Goal: Transaction & Acquisition: Subscribe to service/newsletter

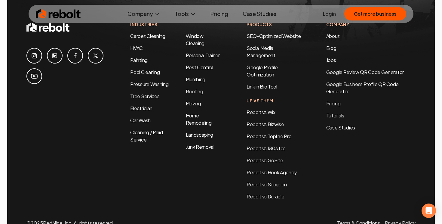
scroll to position [2939, 0]
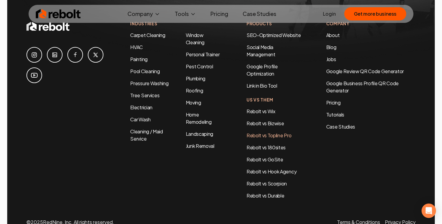
click at [273, 132] on link "Rebolt vs Topline Pro" at bounding box center [268, 135] width 45 height 6
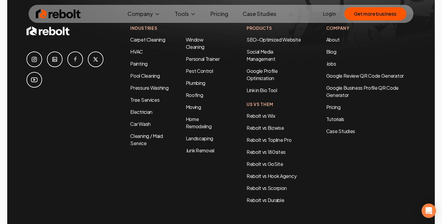
scroll to position [2939, 0]
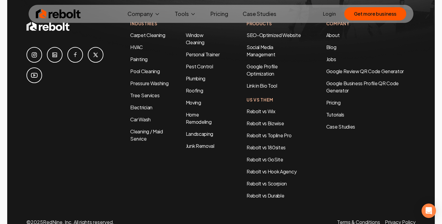
click at [329, 18] on ul "Login Get more business" at bounding box center [364, 13] width 83 height 13
click at [330, 15] on link "Login" at bounding box center [329, 13] width 13 height 7
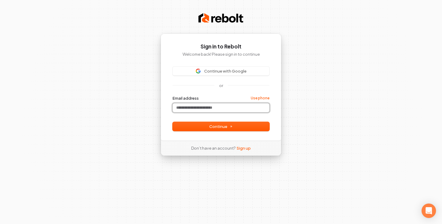
click at [202, 105] on input "Email address" at bounding box center [221, 107] width 97 height 9
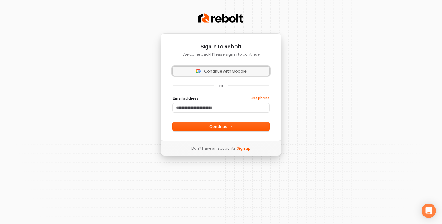
click at [221, 73] on span "Continue with Google" at bounding box center [225, 70] width 42 height 5
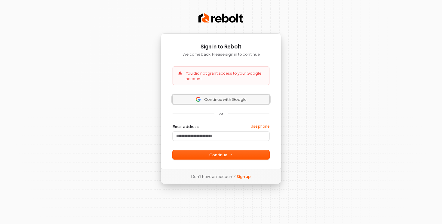
click at [203, 99] on span "Continue with Google" at bounding box center [221, 98] width 90 height 5
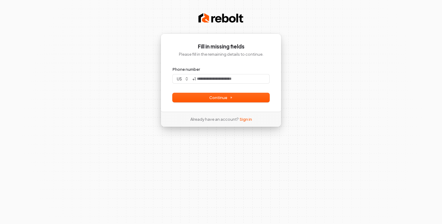
click at [217, 83] on form "Phone number us + 1 Continue" at bounding box center [221, 83] width 97 height 35
click at [217, 82] on input "Phone number" at bounding box center [233, 78] width 74 height 9
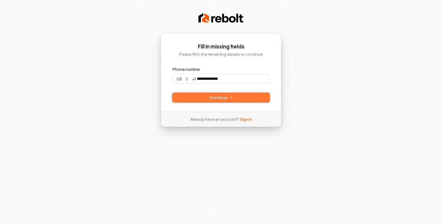
click at [230, 95] on span "Continue" at bounding box center [220, 97] width 23 height 5
type input "**********"
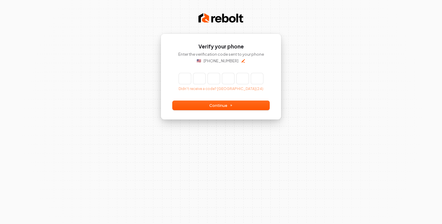
click at [184, 76] on input "Enter verification code" at bounding box center [221, 78] width 84 height 11
type input "******"
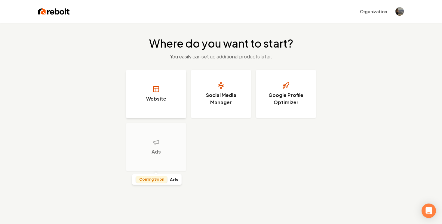
click at [154, 107] on button "Website" at bounding box center [156, 94] width 60 height 48
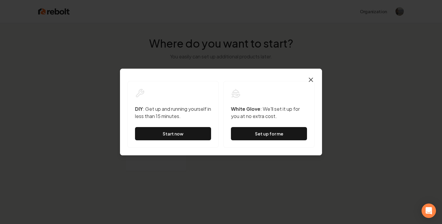
click at [310, 78] on icon "button" at bounding box center [310, 79] width 7 height 7
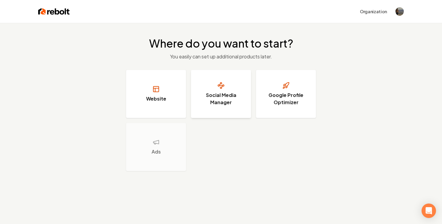
click at [229, 101] on h3 "Social Media Manager" at bounding box center [220, 98] width 45 height 14
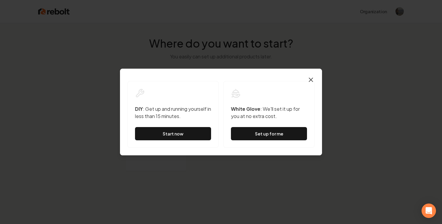
click at [312, 78] on icon "button" at bounding box center [311, 80] width 4 height 4
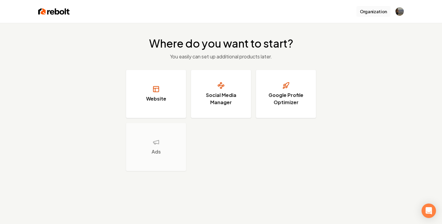
click at [373, 10] on button "Organization" at bounding box center [373, 11] width 34 height 11
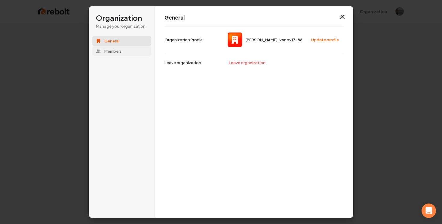
click at [116, 51] on span "Members" at bounding box center [112, 50] width 17 height 5
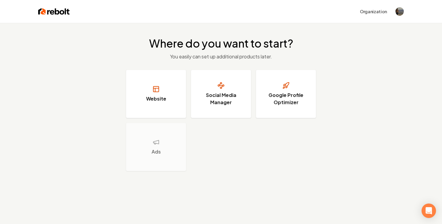
click at [49, 13] on img at bounding box center [54, 11] width 32 height 8
click at [217, 96] on h3 "Social Media Manager" at bounding box center [220, 98] width 45 height 14
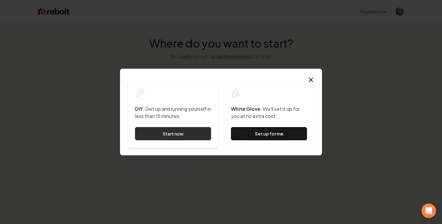
click at [167, 134] on link "Start now" at bounding box center [173, 133] width 76 height 13
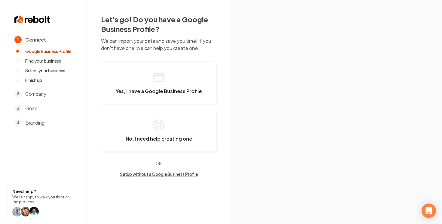
click at [35, 92] on span "Company" at bounding box center [35, 93] width 21 height 7
click at [30, 17] on img at bounding box center [32, 19] width 36 height 10
click at [23, 20] on img at bounding box center [32, 19] width 36 height 10
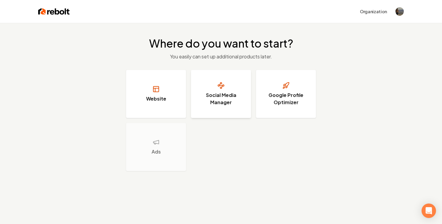
click at [230, 87] on button "Social Media Manager" at bounding box center [221, 94] width 60 height 48
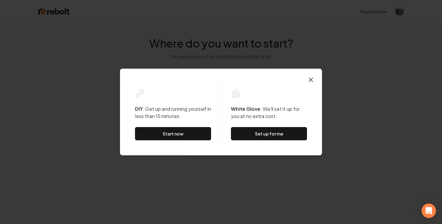
click at [308, 78] on icon "button" at bounding box center [310, 79] width 7 height 7
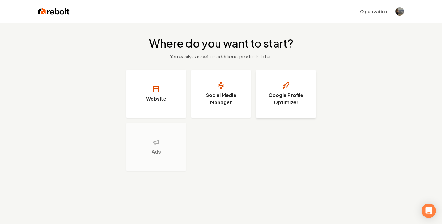
click at [278, 94] on h3 "Google Profile Optimizer" at bounding box center [285, 98] width 45 height 14
click at [162, 98] on h3 "Website" at bounding box center [156, 98] width 20 height 7
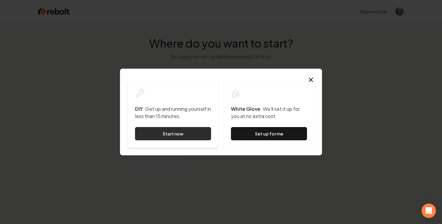
click at [172, 132] on link "Start now" at bounding box center [173, 133] width 76 height 13
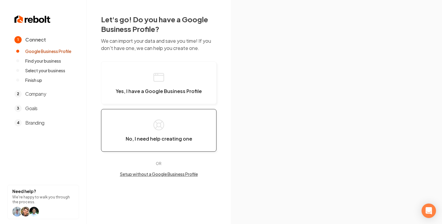
click at [164, 133] on button "No, I need help creating one" at bounding box center [158, 130] width 115 height 43
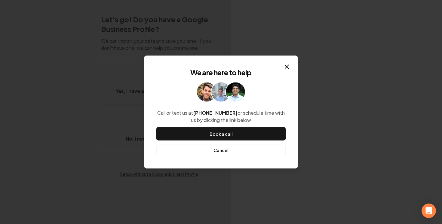
click at [212, 148] on button "Cancel" at bounding box center [220, 150] width 129 height 12
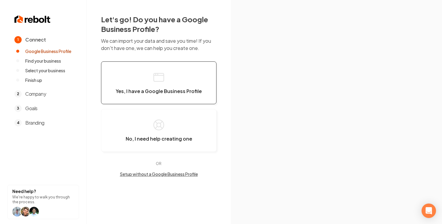
click at [149, 92] on span "Yes, I have a Google Business Profile" at bounding box center [159, 91] width 86 height 6
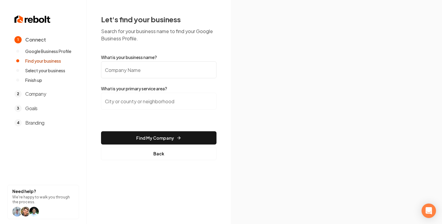
click at [145, 75] on input "What is your business name?" at bounding box center [158, 69] width 115 height 17
type input "eddie"
click at [151, 97] on input "search" at bounding box center [158, 101] width 115 height 17
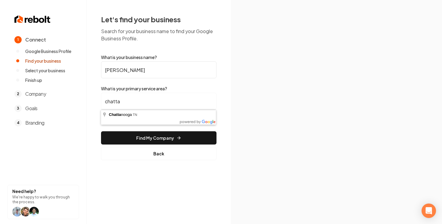
type input "Chattanooga, TN"
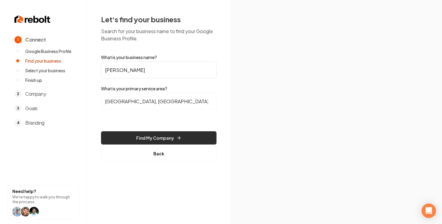
click at [157, 134] on button "Find My Company" at bounding box center [158, 137] width 115 height 13
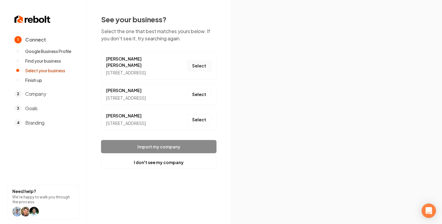
click at [201, 66] on button "Select" at bounding box center [199, 65] width 24 height 11
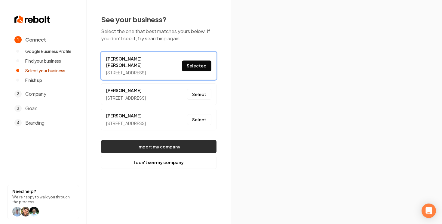
click at [165, 153] on button "Import my company" at bounding box center [158, 146] width 115 height 13
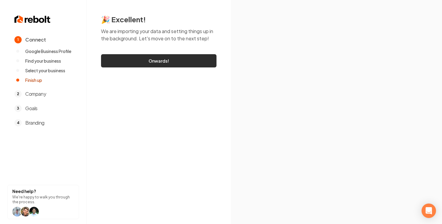
click at [146, 61] on link "Onwards!" at bounding box center [158, 60] width 115 height 13
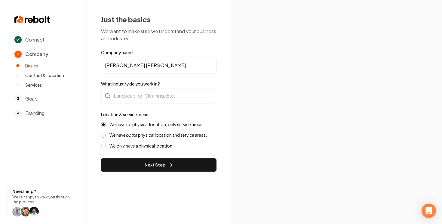
click at [145, 108] on form "Company name Eddie Bauer What industry do you work in? Location & service areas…" at bounding box center [158, 110] width 115 height 122
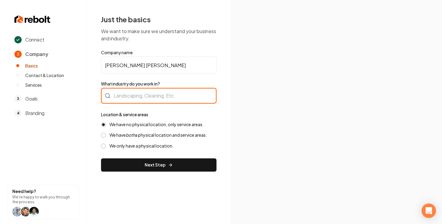
click at [150, 100] on div at bounding box center [158, 96] width 115 height 16
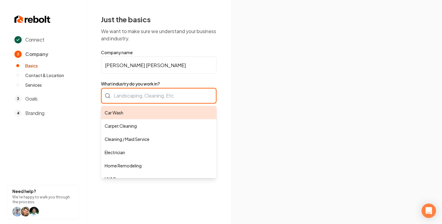
type input "Car Wash"
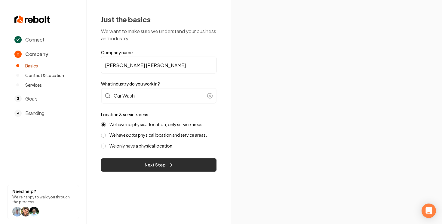
click at [155, 161] on button "Next Step" at bounding box center [158, 164] width 115 height 13
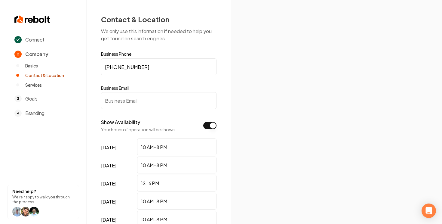
scroll to position [53, 0]
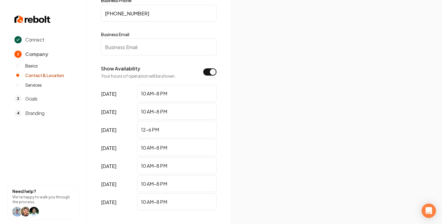
click at [17, 99] on span "3" at bounding box center [17, 98] width 7 height 7
click at [36, 99] on span "Goals" at bounding box center [31, 98] width 12 height 7
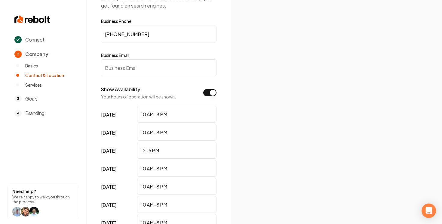
scroll to position [21, 0]
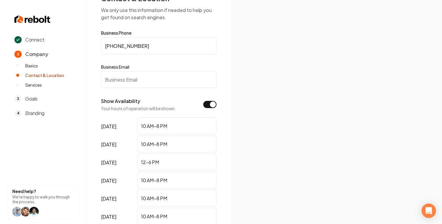
click at [143, 73] on input "Business Email" at bounding box center [158, 79] width 115 height 17
click at [128, 68] on label "Business Email" at bounding box center [158, 67] width 115 height 6
click at [128, 71] on input "Business Email" at bounding box center [158, 79] width 115 height 17
click at [37, 19] on img at bounding box center [32, 19] width 36 height 10
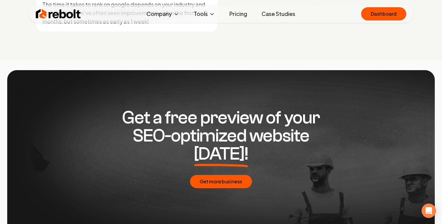
scroll to position [2950, 0]
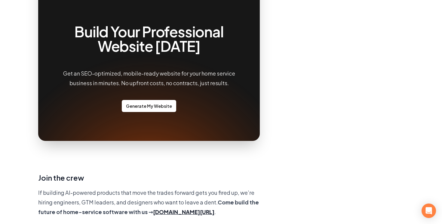
scroll to position [527, 0]
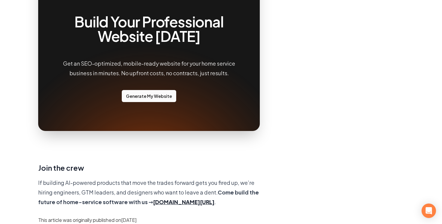
click at [154, 90] on link "Generate My Website" at bounding box center [149, 96] width 54 height 12
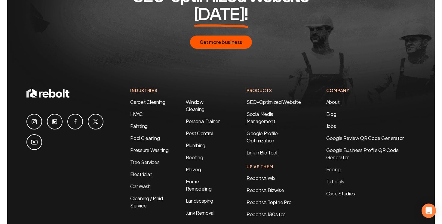
scroll to position [1089, 0]
